Goal: Information Seeking & Learning: Learn about a topic

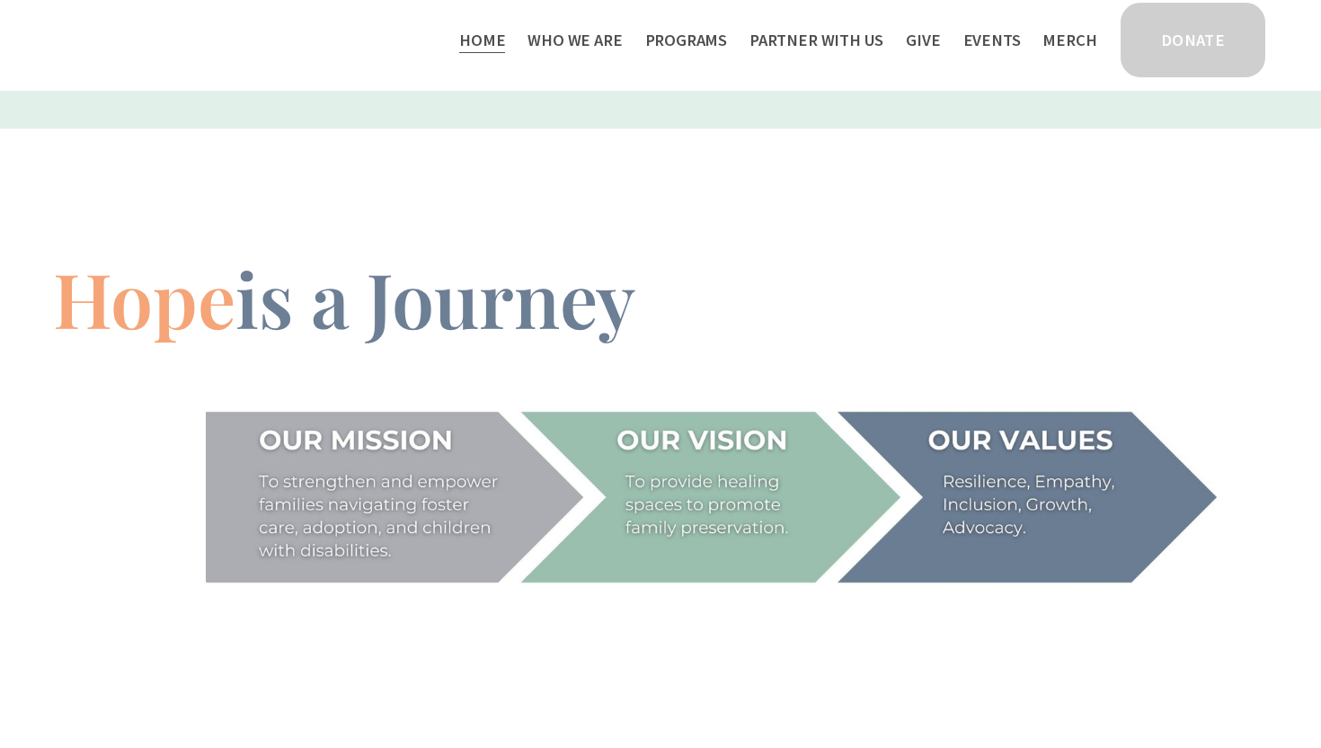
scroll to position [2476, 0]
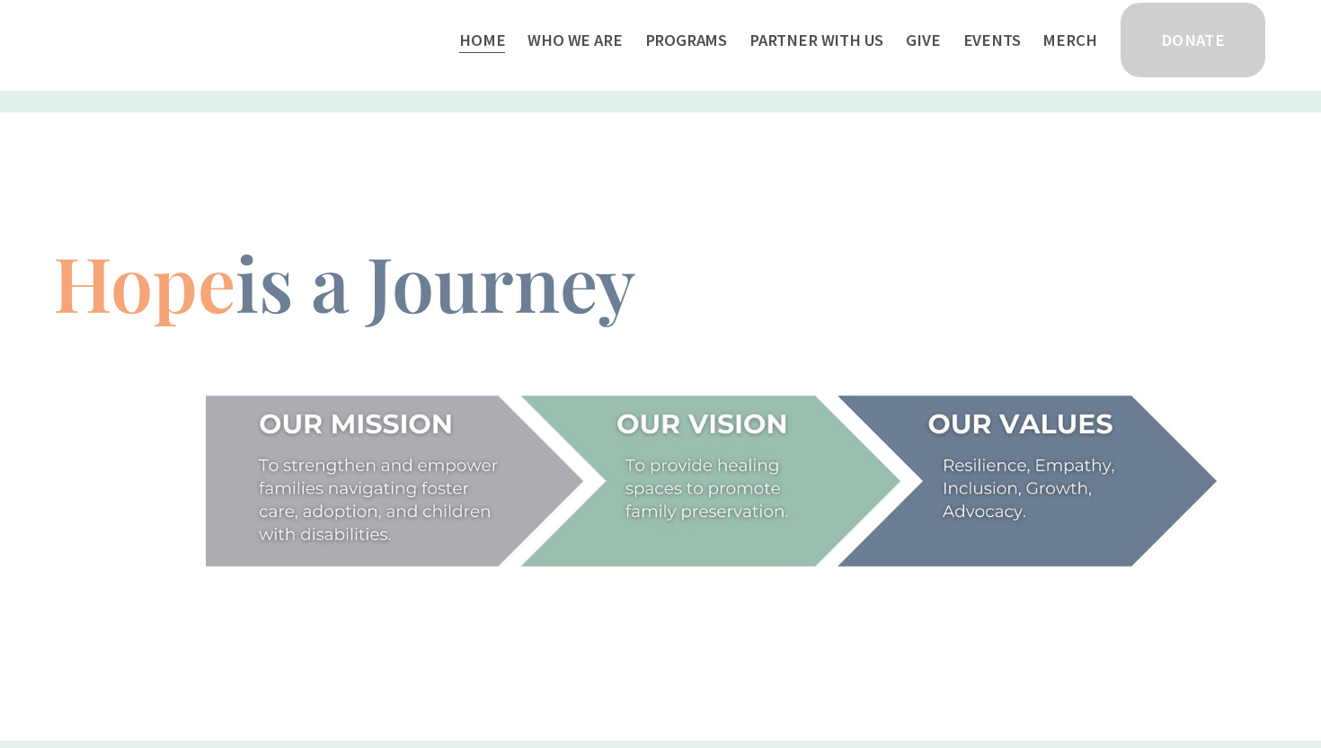
drag, startPoint x: 258, startPoint y: 424, endPoint x: 387, endPoint y: 499, distance: 149.3
click at [387, 500] on div at bounding box center [711, 479] width 1011 height 183
click at [505, 51] on link "Home" at bounding box center [482, 40] width 46 height 30
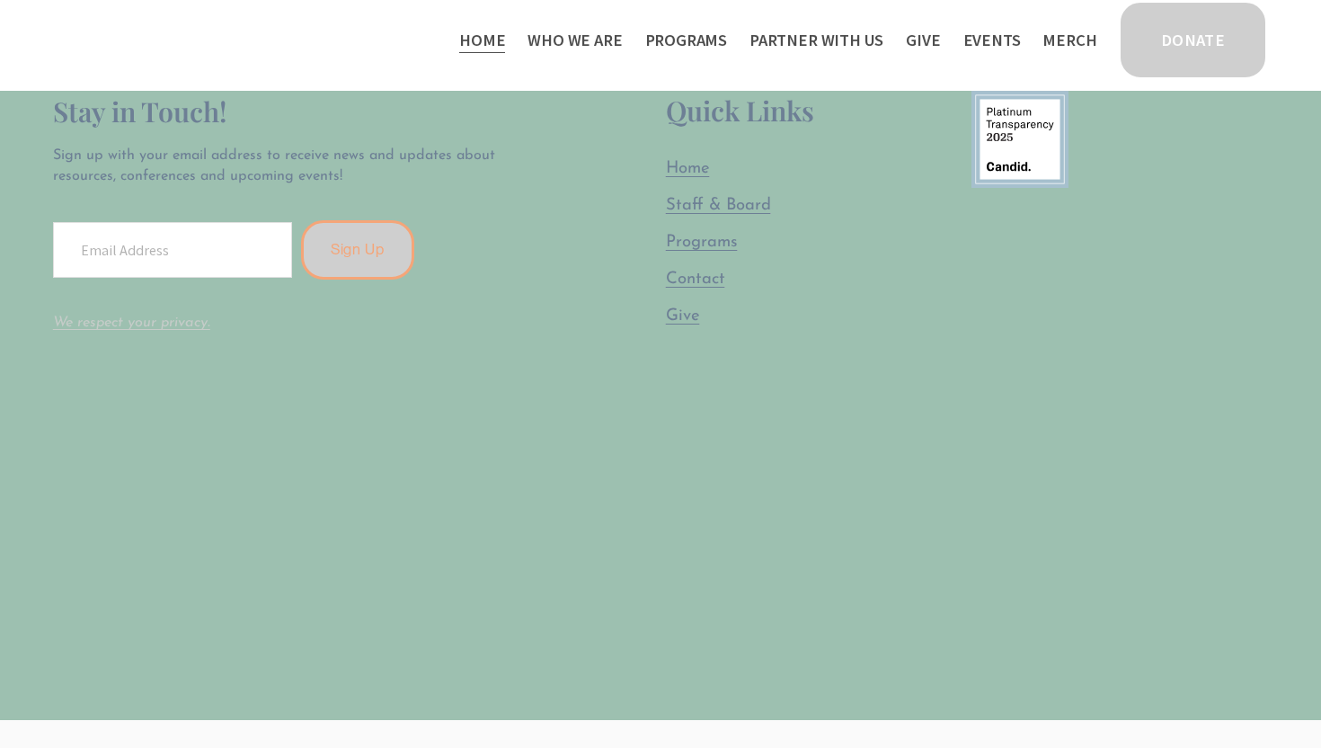
scroll to position [5279, 0]
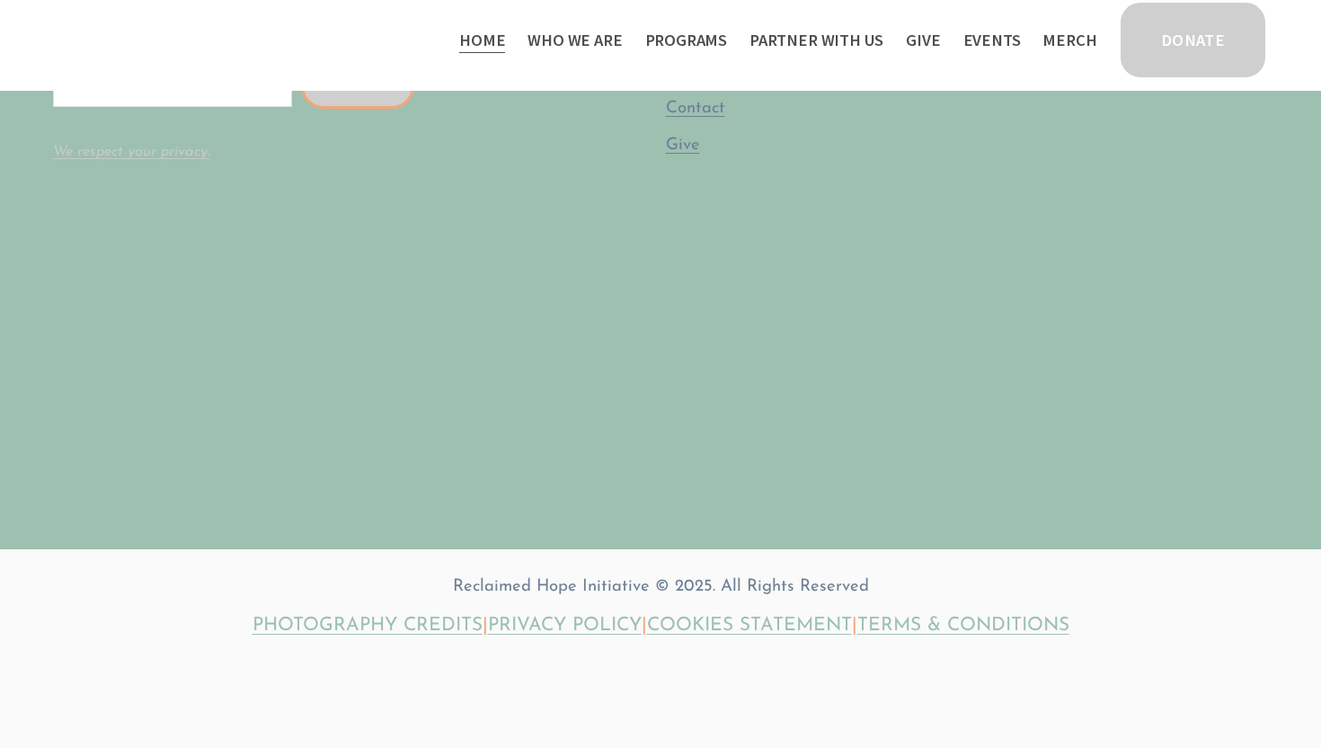
click at [593, 40] on span "Who We Are" at bounding box center [574, 40] width 94 height 27
click at [598, 38] on span "Who We Are" at bounding box center [574, 40] width 94 height 27
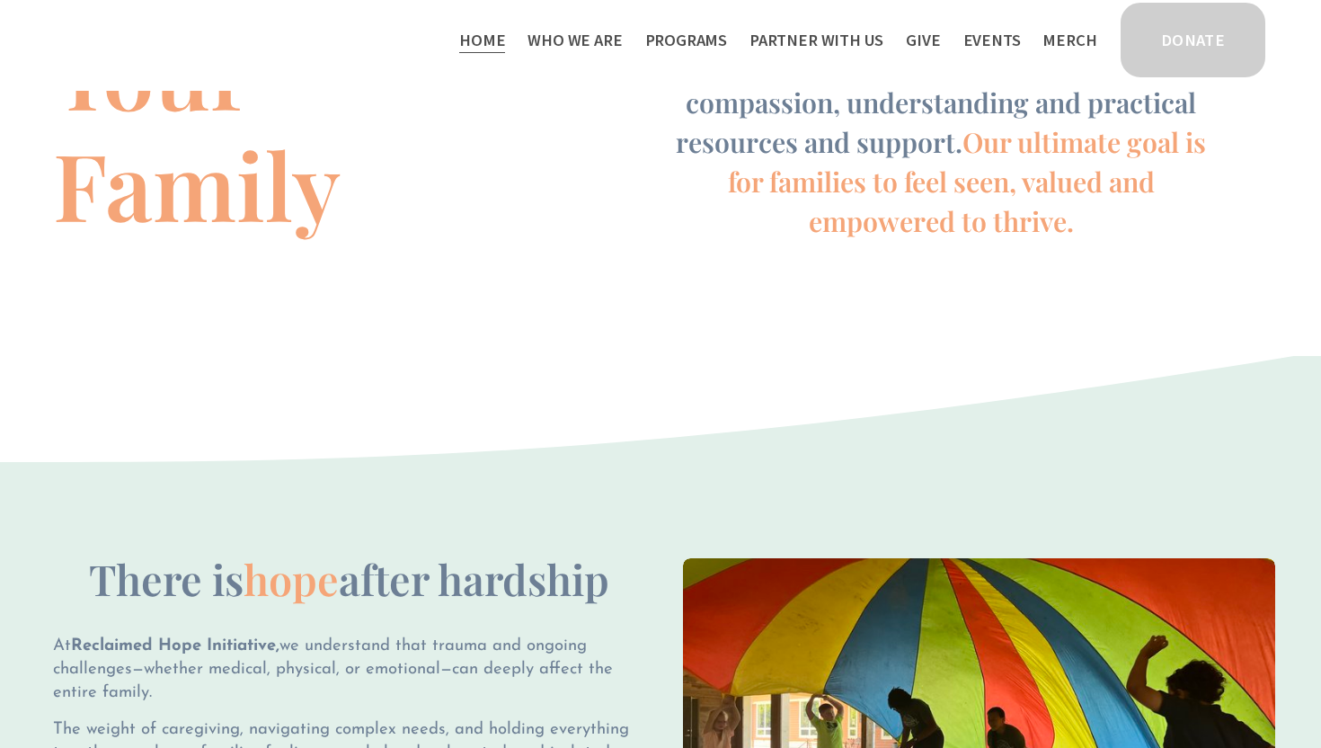
scroll to position [0, 0]
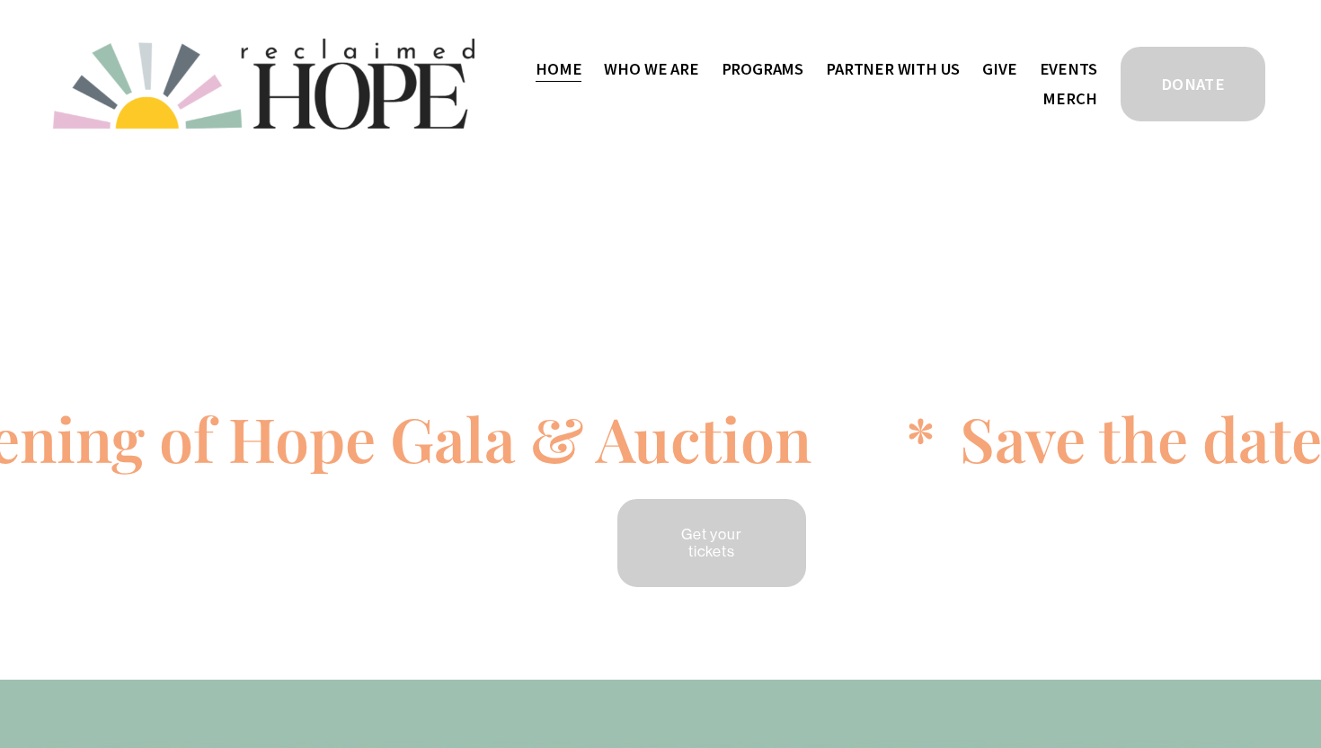
click at [666, 64] on span "Who We Are" at bounding box center [651, 69] width 94 height 27
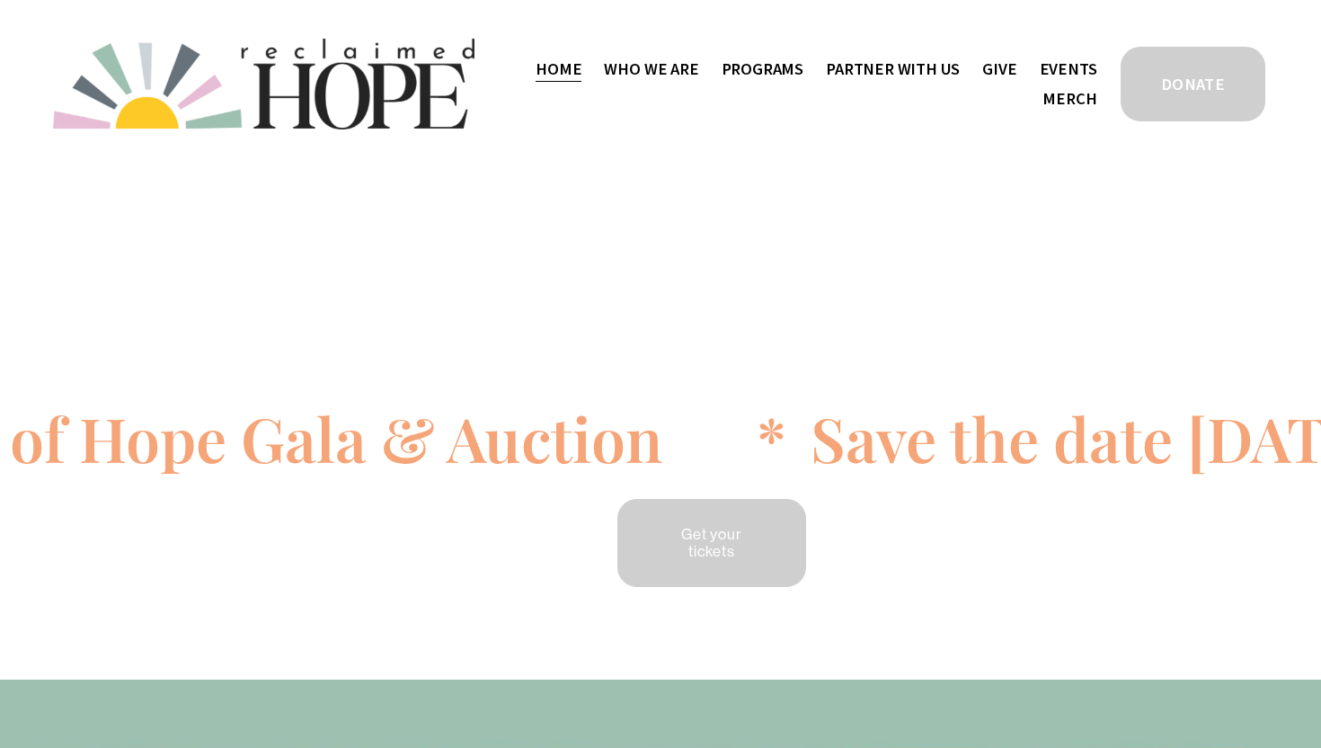
click at [0, 0] on span "Staff & Board" at bounding box center [0, 0] width 0 height 0
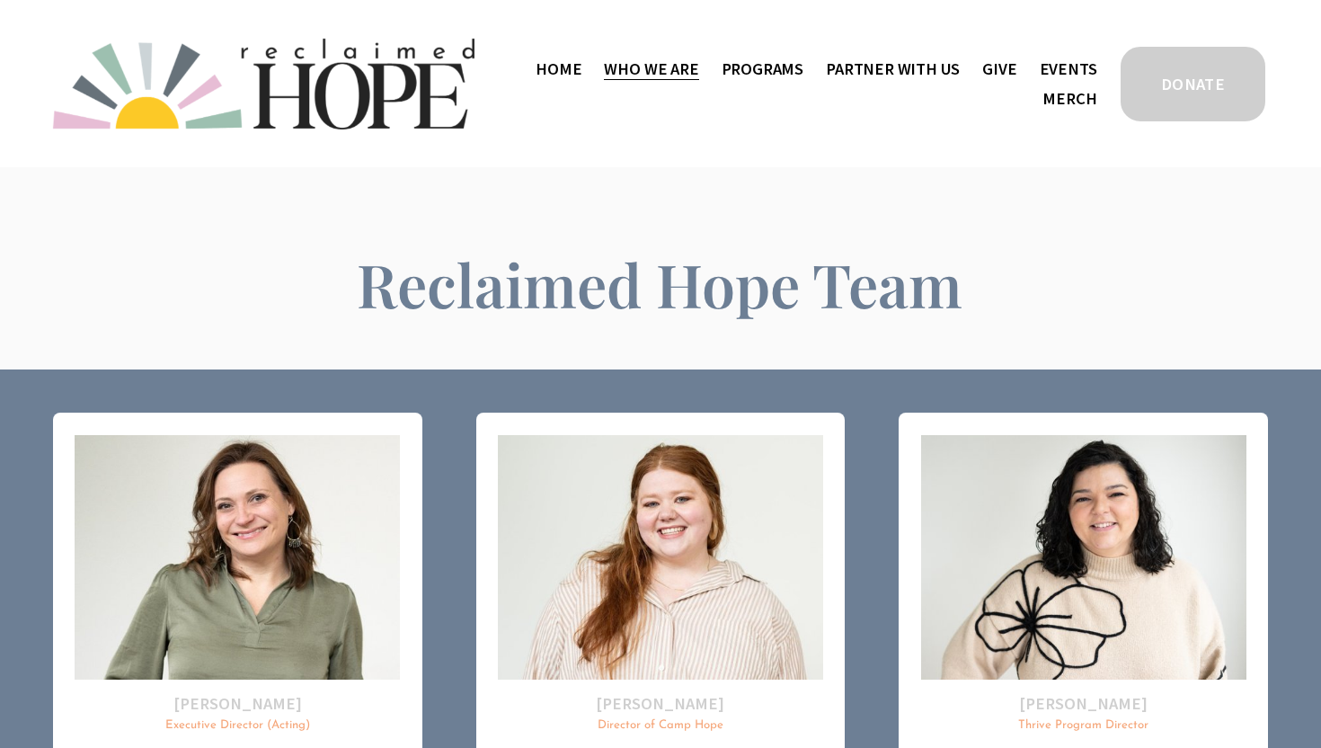
click at [758, 61] on span "Programs" at bounding box center [763, 69] width 83 height 27
click at [0, 0] on span "Thrive Support Groups" at bounding box center [0, 0] width 0 height 0
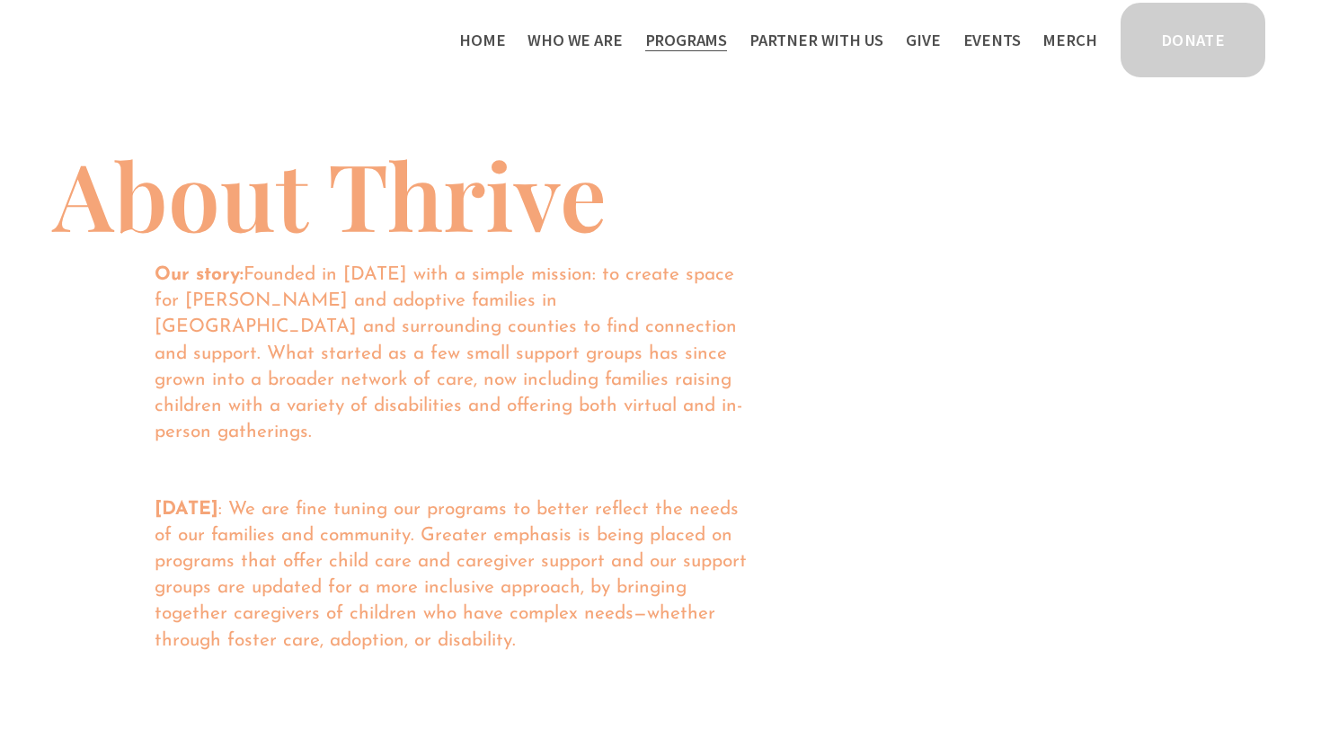
scroll to position [1136, 0]
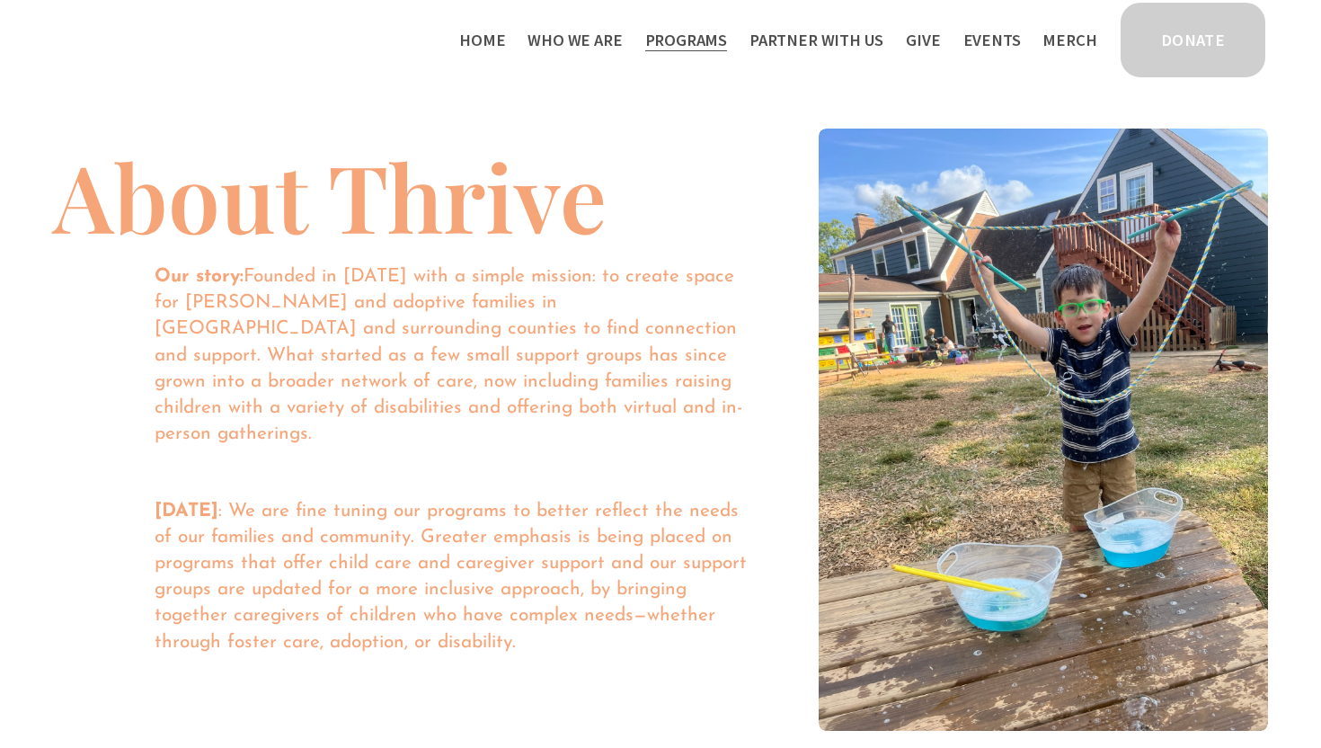
click at [0, 0] on span "Camp Hope" at bounding box center [0, 0] width 0 height 0
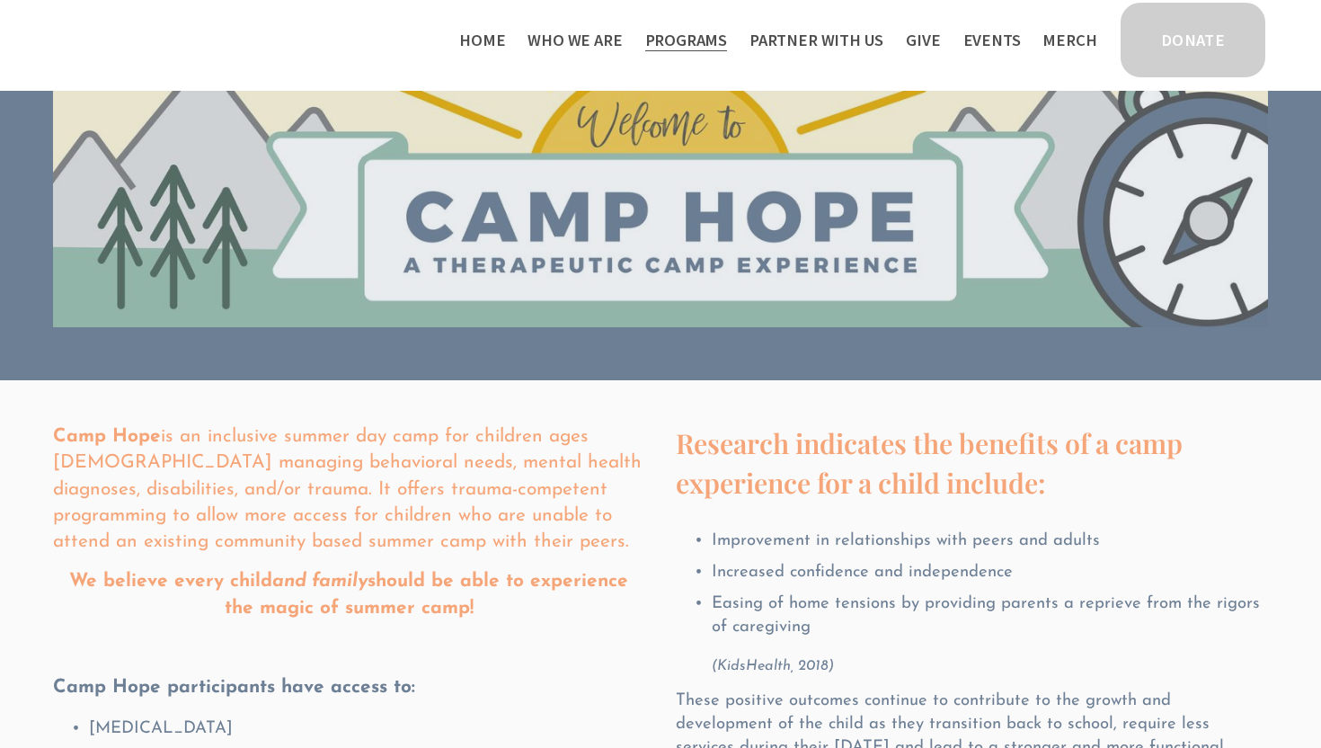
scroll to position [70, 0]
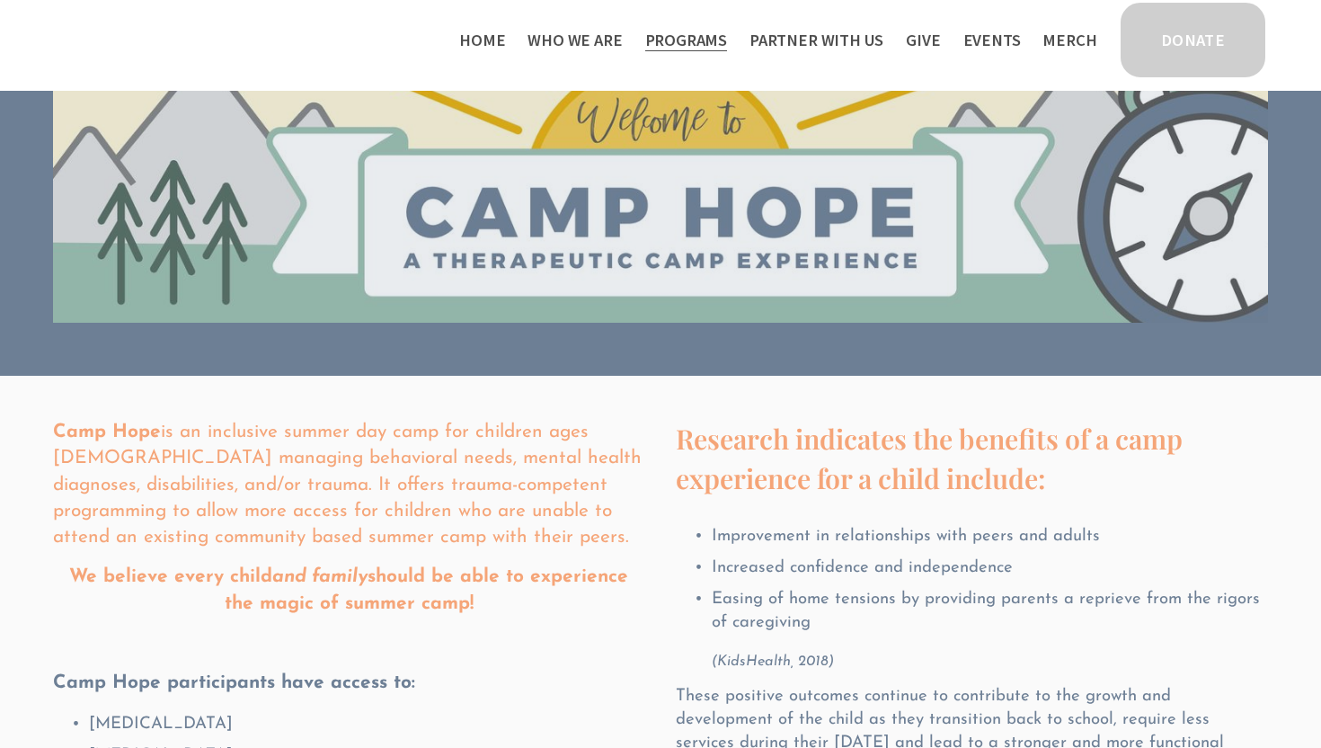
click at [0, 0] on span "Thrive Support Groups" at bounding box center [0, 0] width 0 height 0
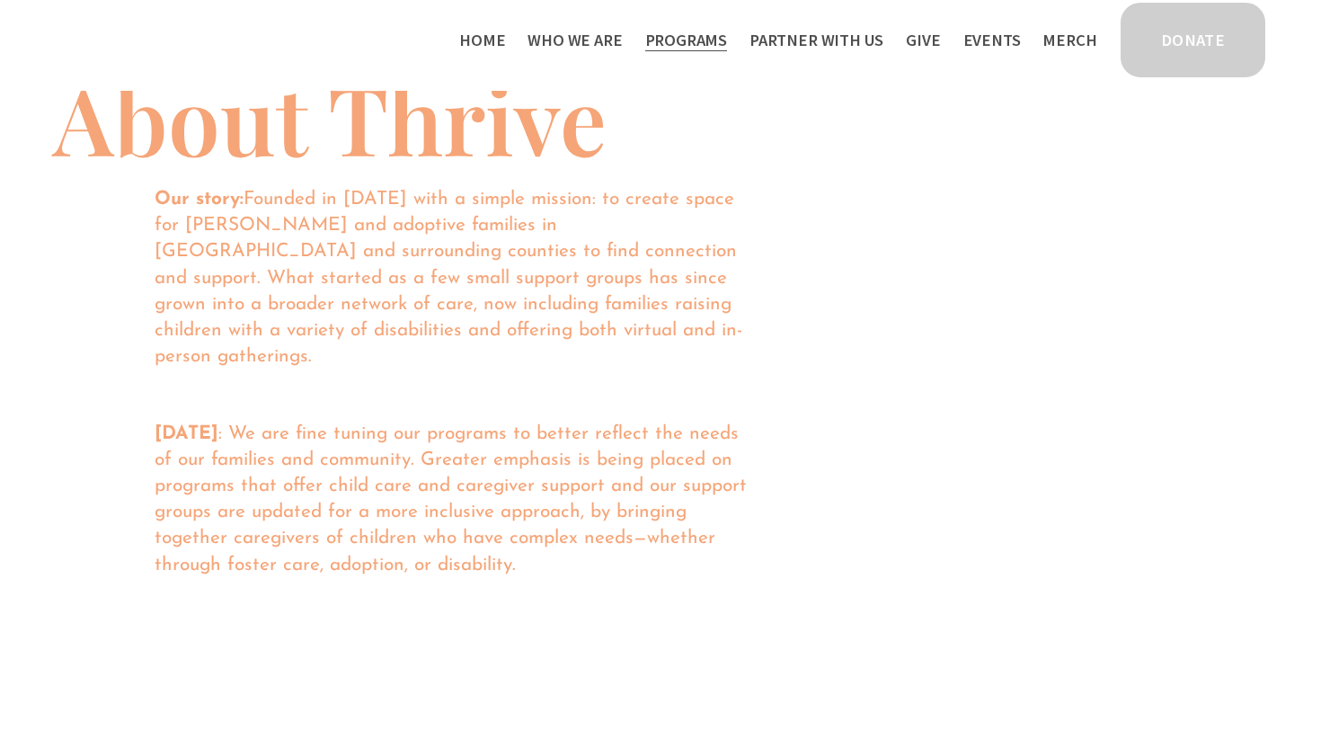
scroll to position [1198, 0]
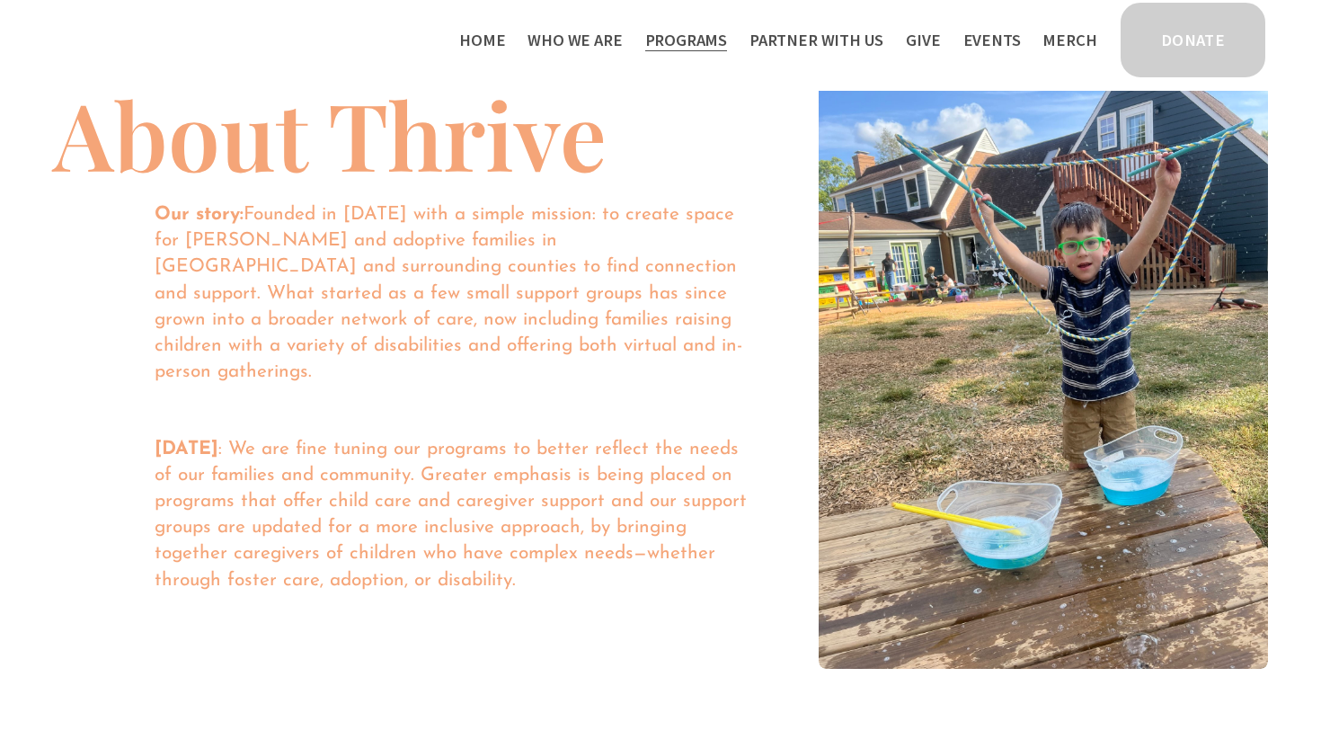
click at [0, 0] on span "Camp Hope" at bounding box center [0, 0] width 0 height 0
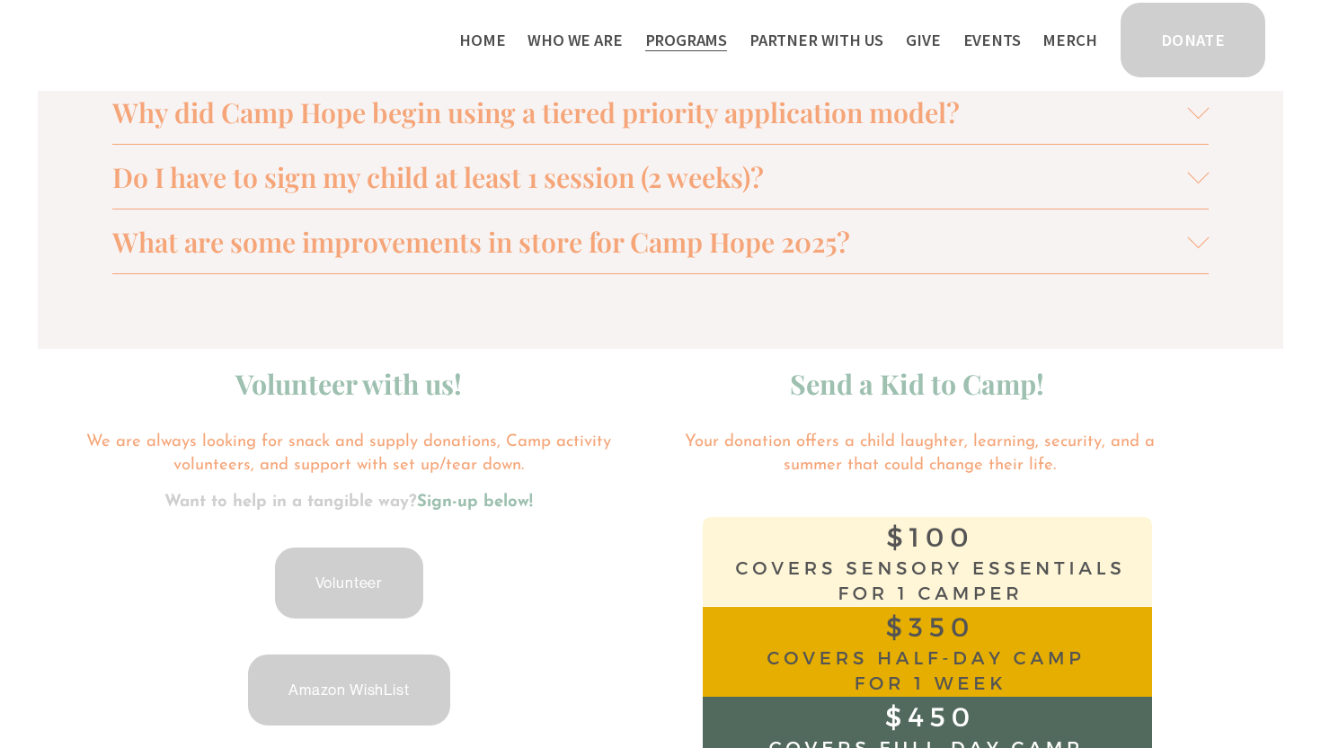
scroll to position [2316, 0]
